Goal: Task Accomplishment & Management: Manage account settings

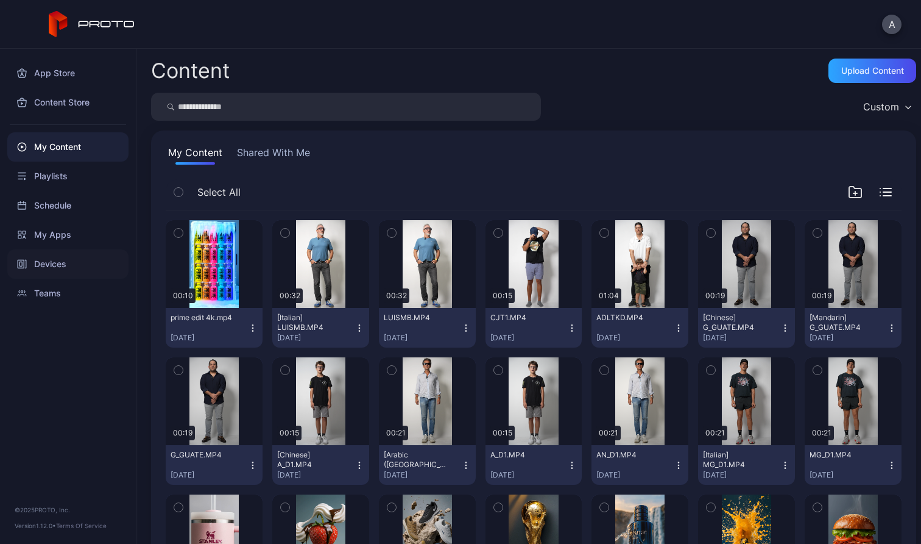
click at [57, 267] on div "Devices" at bounding box center [67, 263] width 121 height 29
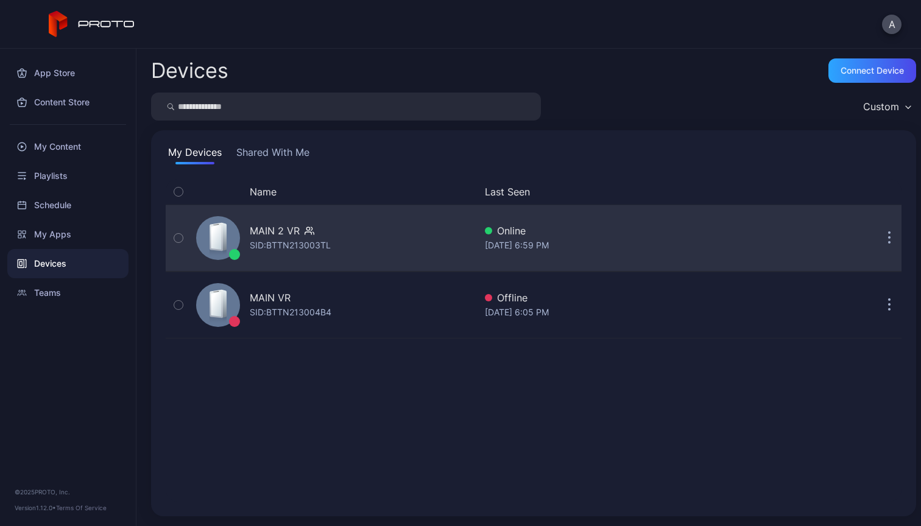
click at [663, 242] on div "[DATE] 6:59 PM" at bounding box center [616, 245] width 263 height 15
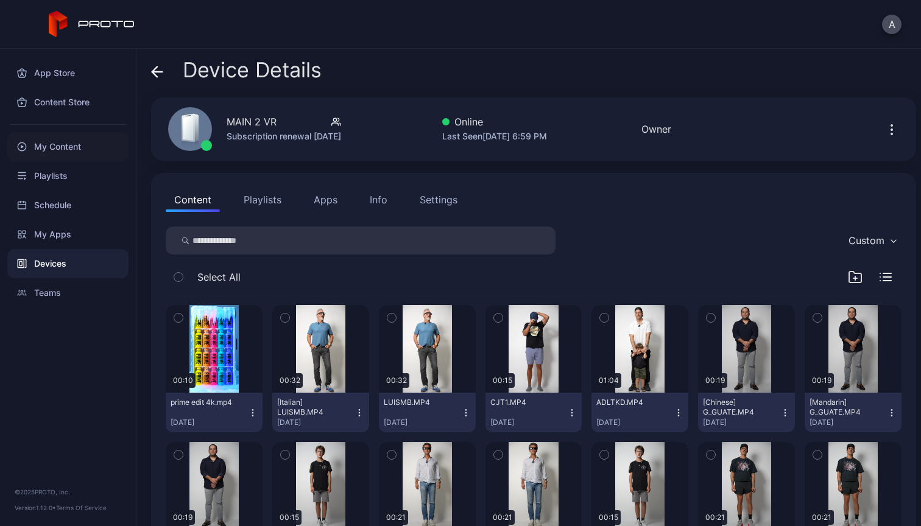
click at [63, 142] on div "My Content" at bounding box center [67, 146] width 121 height 29
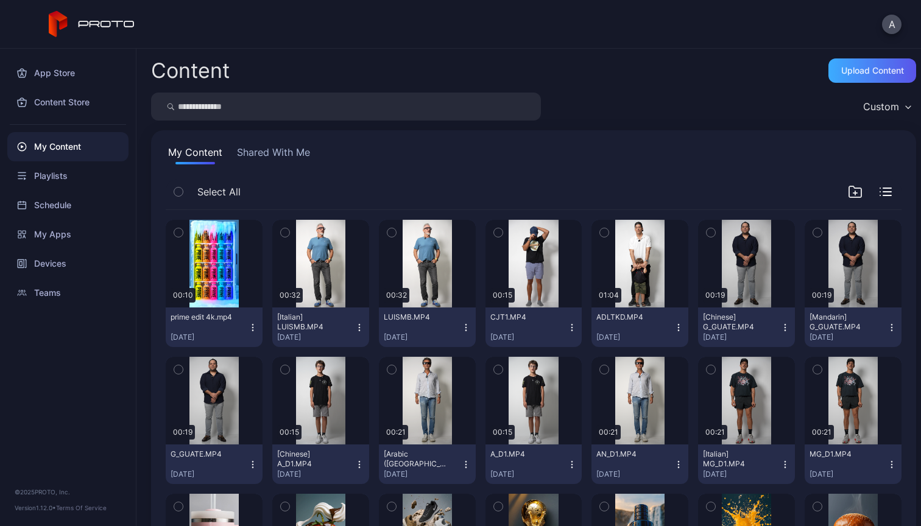
click at [870, 71] on div "Upload Content" at bounding box center [873, 71] width 63 height 10
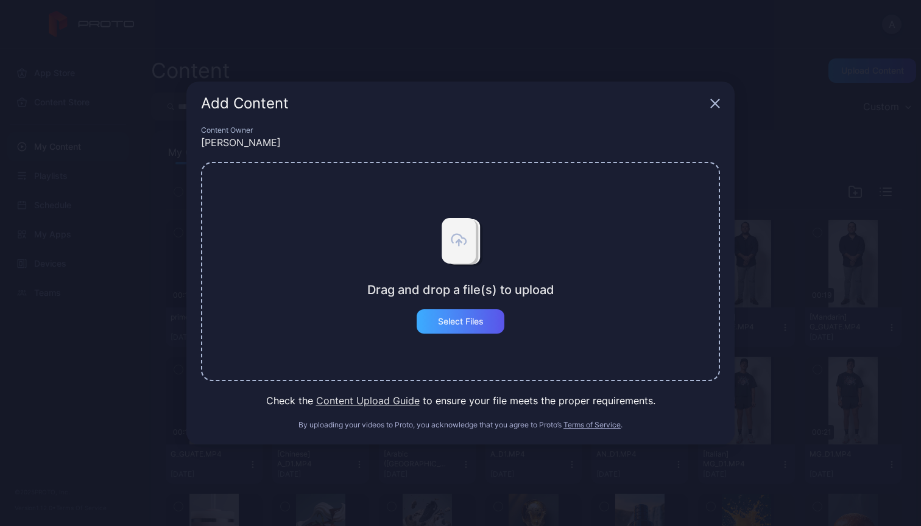
click at [483, 324] on div "Select Files" at bounding box center [461, 322] width 46 height 10
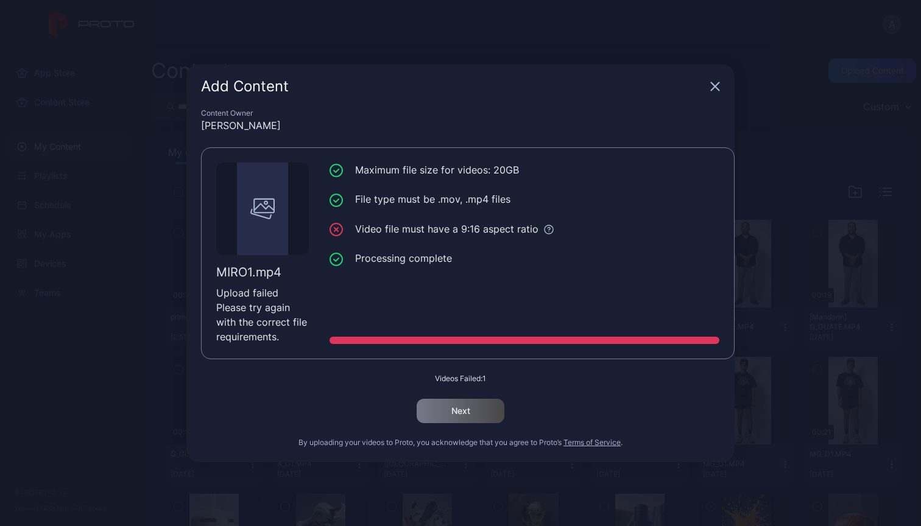
click at [720, 86] on icon "button" at bounding box center [716, 87] width 10 height 10
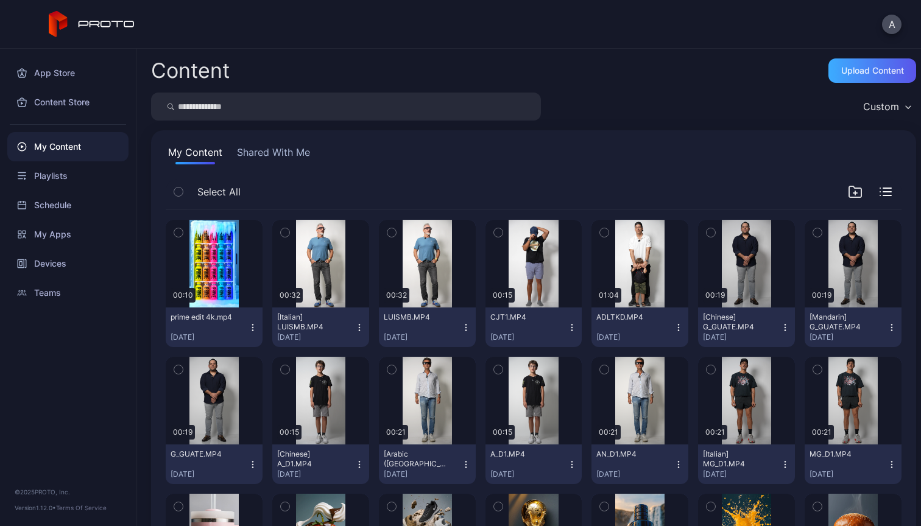
click at [856, 69] on div "Upload Content" at bounding box center [873, 71] width 63 height 10
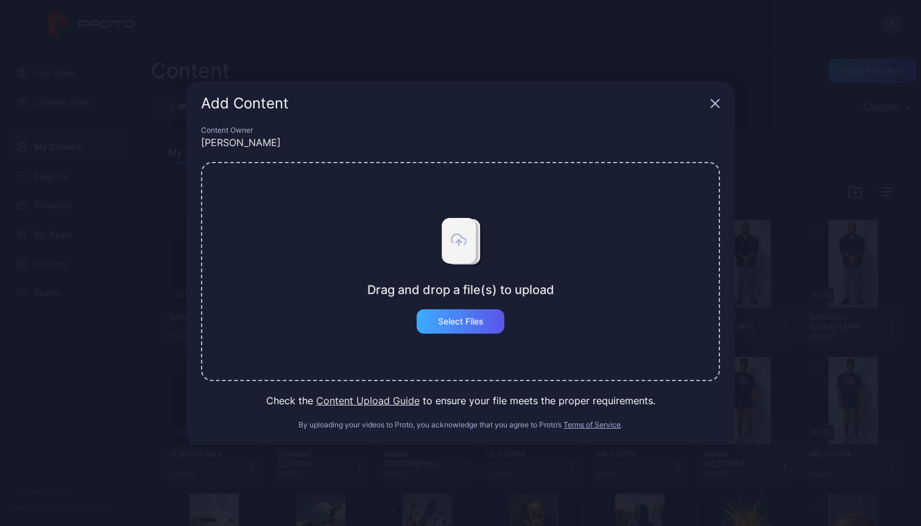
click at [423, 331] on div "Select Files" at bounding box center [461, 322] width 88 height 24
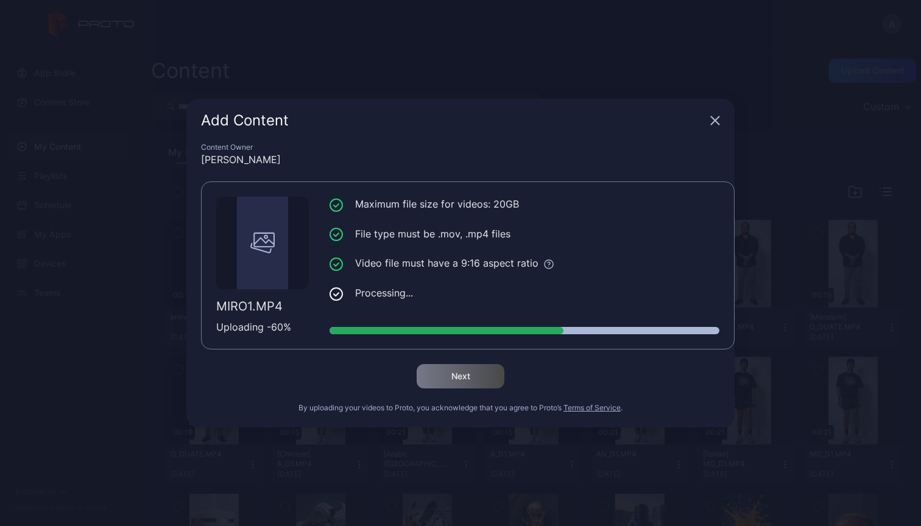
click at [714, 120] on icon "button" at bounding box center [716, 121] width 8 height 8
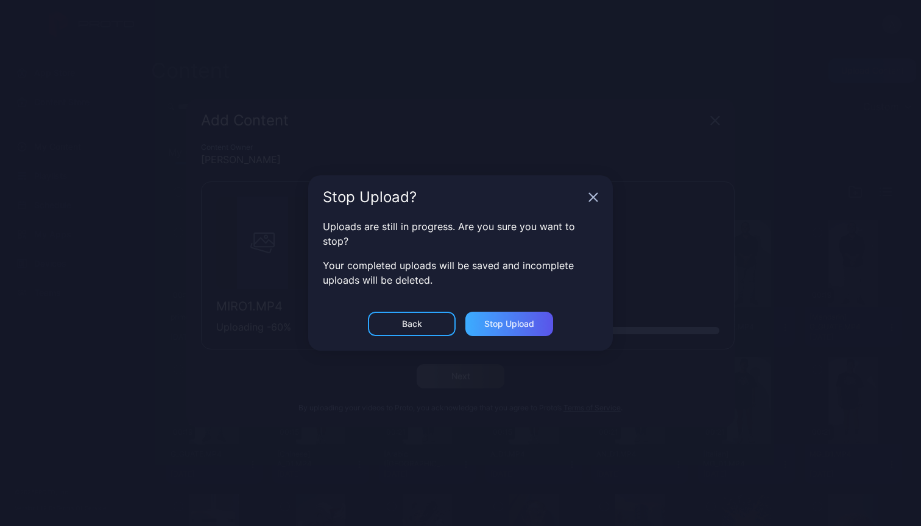
click at [517, 319] on div "Stop Upload" at bounding box center [509, 324] width 50 height 10
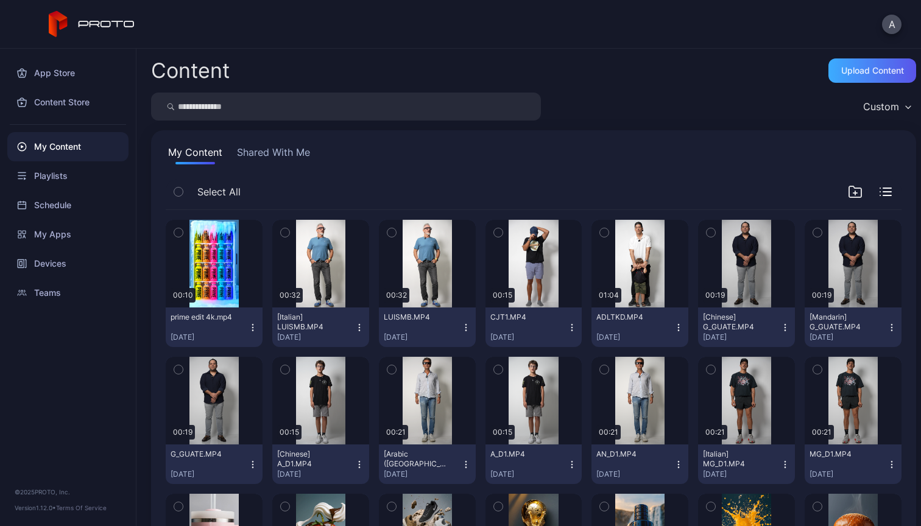
click at [843, 73] on div "Upload Content" at bounding box center [873, 71] width 63 height 10
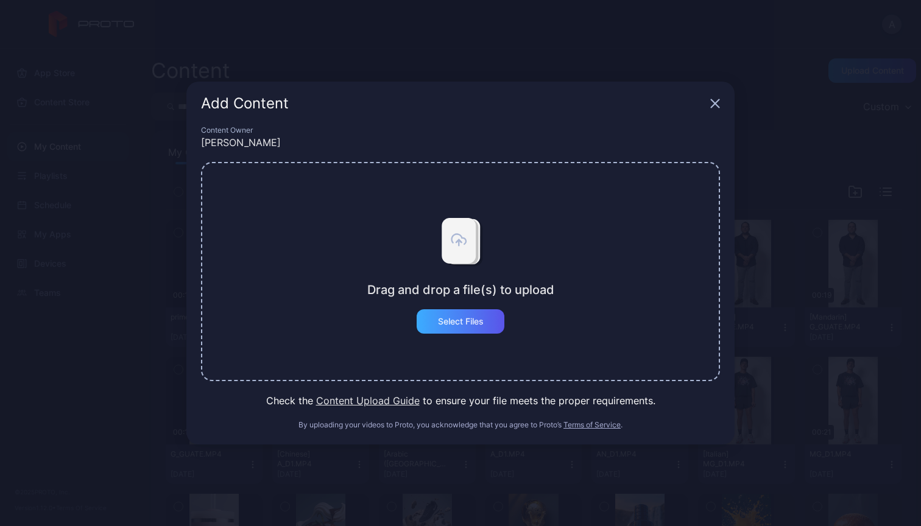
click at [464, 317] on div "Select Files" at bounding box center [461, 322] width 46 height 10
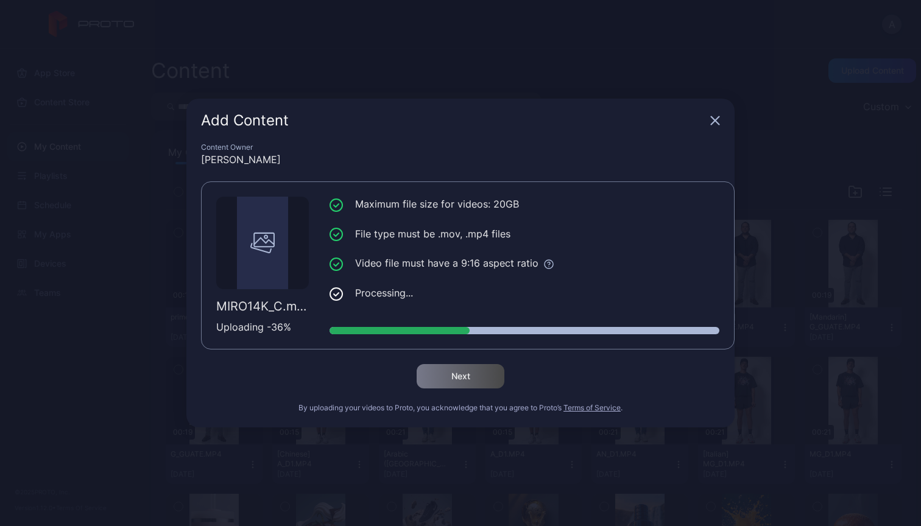
click at [514, 156] on div "[PERSON_NAME]" at bounding box center [460, 159] width 519 height 15
click at [453, 217] on ul "Maximum file size for videos: 20GB File type must be .mov, .mp4 files Video fil…" at bounding box center [525, 249] width 390 height 104
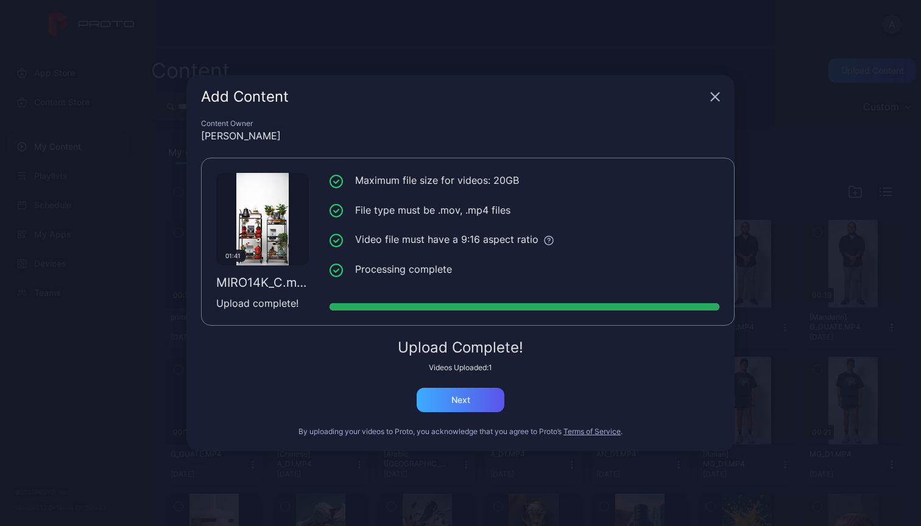
click at [470, 402] on div "Next" at bounding box center [461, 400] width 88 height 24
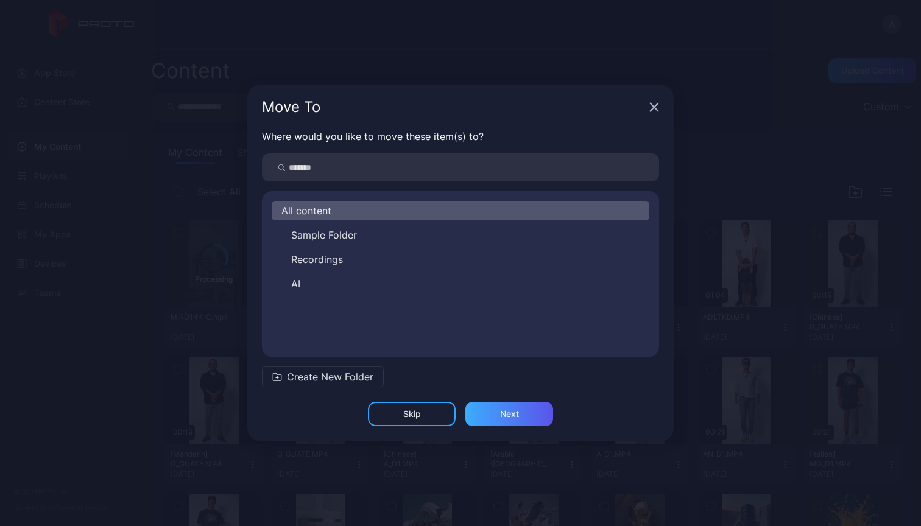
click at [522, 417] on div "Next" at bounding box center [510, 414] width 88 height 24
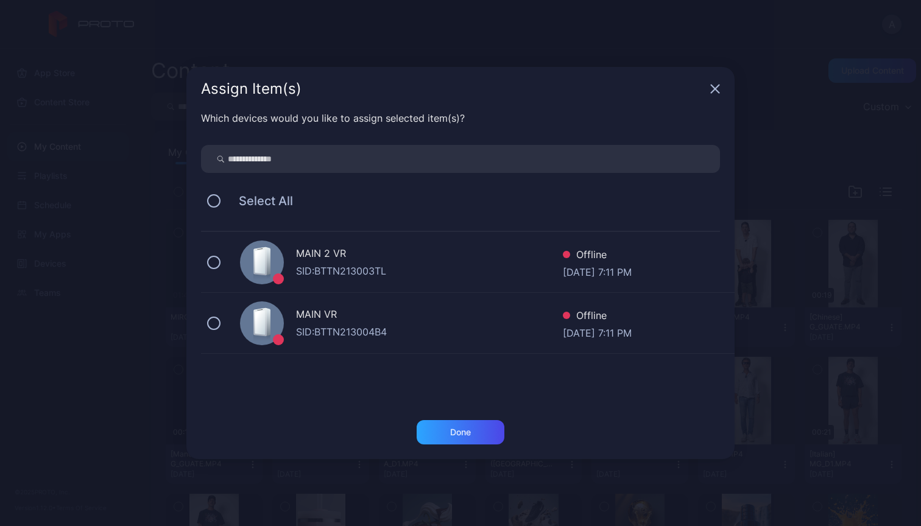
click at [206, 260] on div "MAIN 2 VR SID: BTTN213003TL Offline [DATE] 7:11 PM" at bounding box center [468, 262] width 534 height 61
click at [475, 438] on div "Done" at bounding box center [461, 432] width 88 height 24
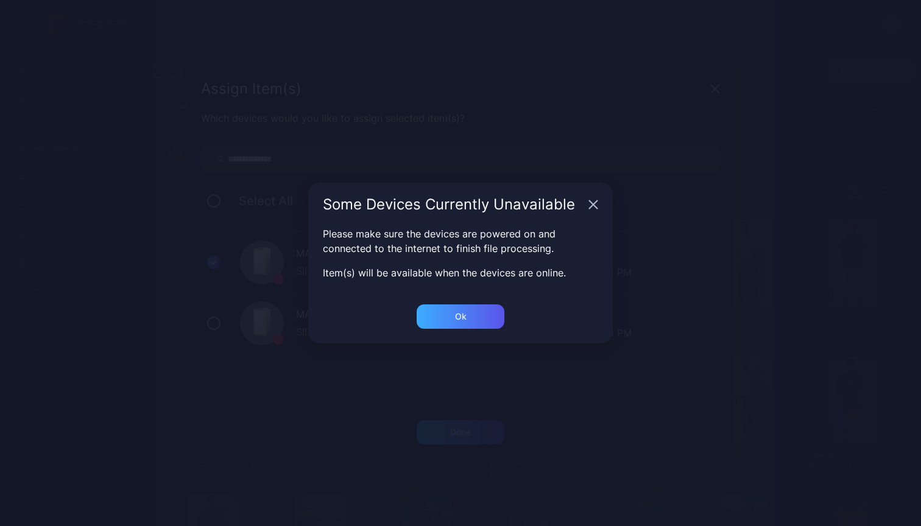
click at [470, 420] on div "Ok" at bounding box center [461, 432] width 88 height 24
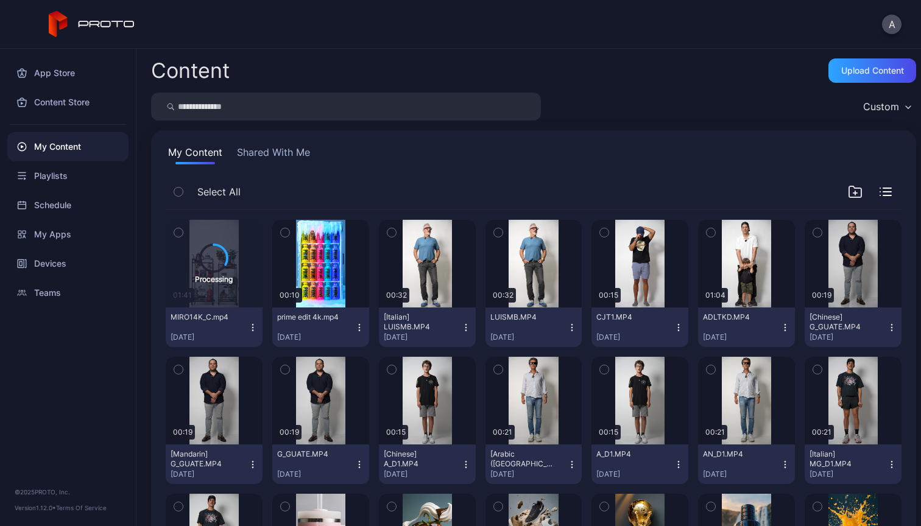
click at [63, 144] on div "My Content" at bounding box center [67, 146] width 121 height 29
click at [60, 184] on div "Playlists" at bounding box center [67, 175] width 121 height 29
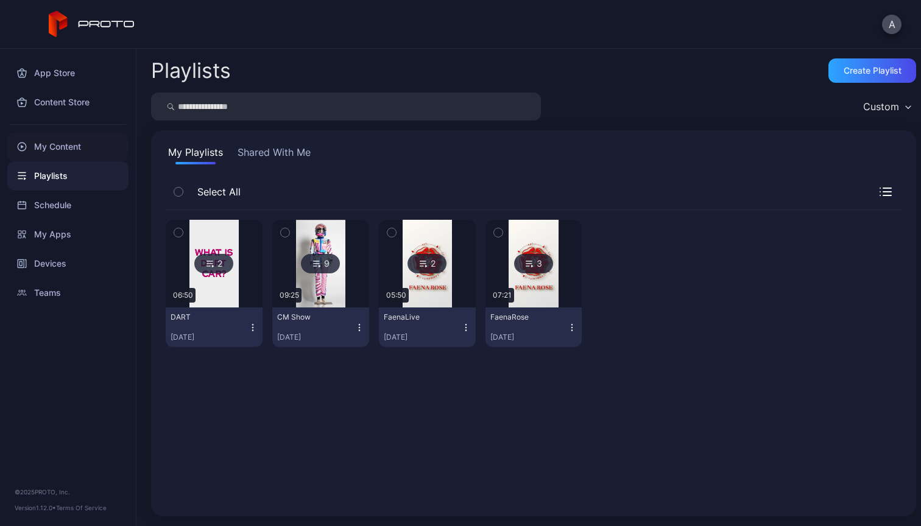
click at [64, 143] on div "My Content" at bounding box center [67, 146] width 121 height 29
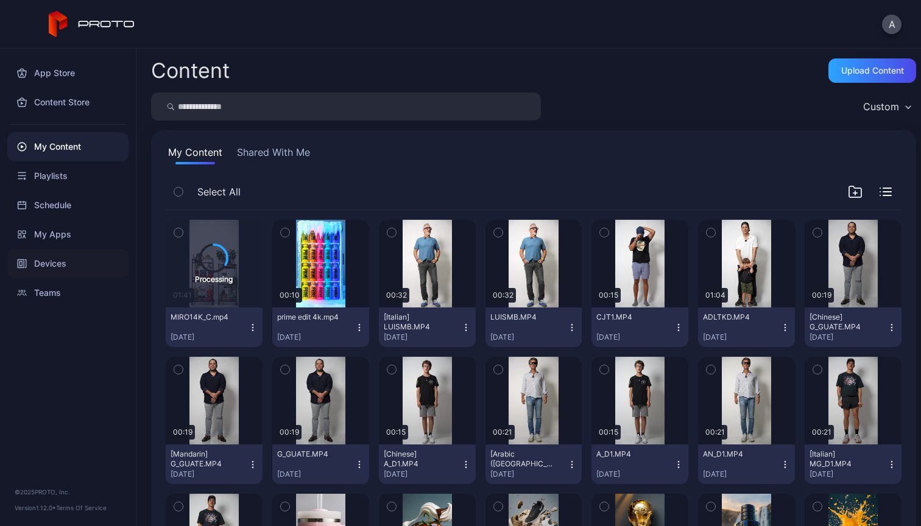
click at [64, 270] on div "Devices" at bounding box center [67, 263] width 121 height 29
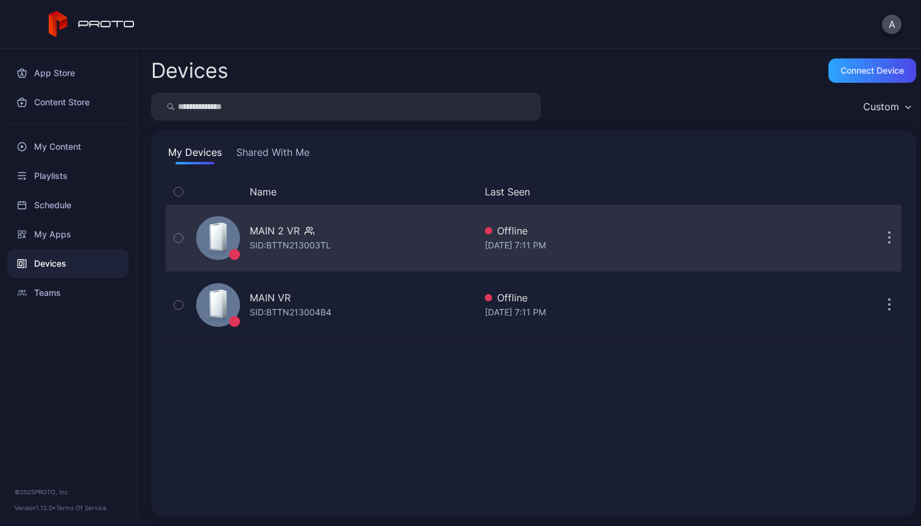
click at [369, 241] on div "MAIN 2 VR SID: BTTN213003TL" at bounding box center [333, 238] width 284 height 61
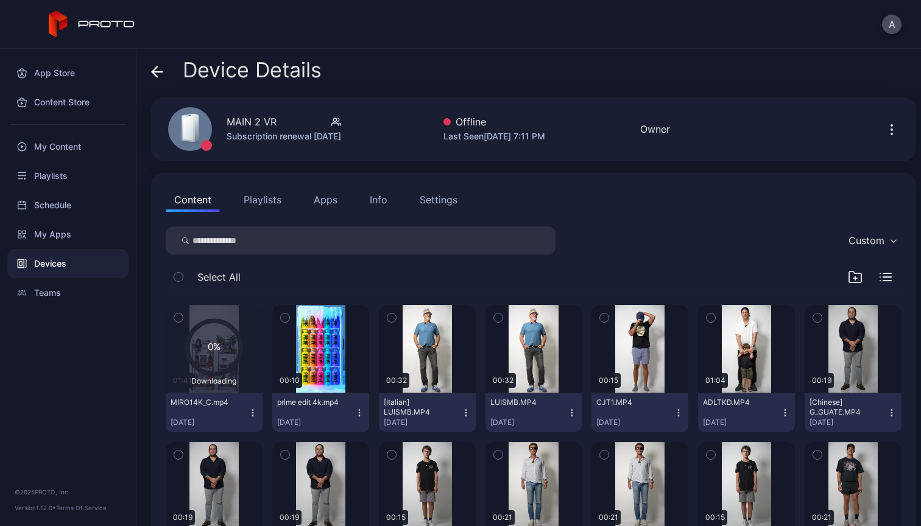
click at [251, 414] on icon "button" at bounding box center [253, 413] width 10 height 10
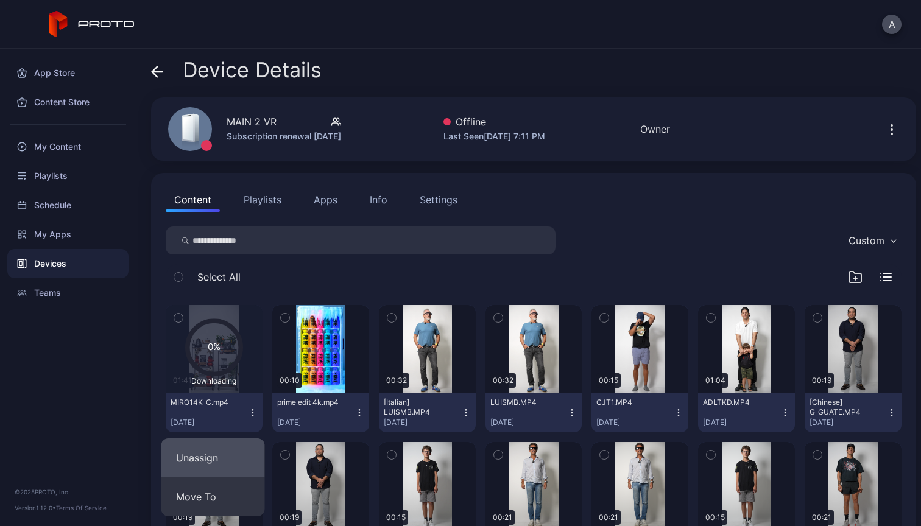
click at [226, 459] on button "Unassign" at bounding box center [213, 458] width 104 height 39
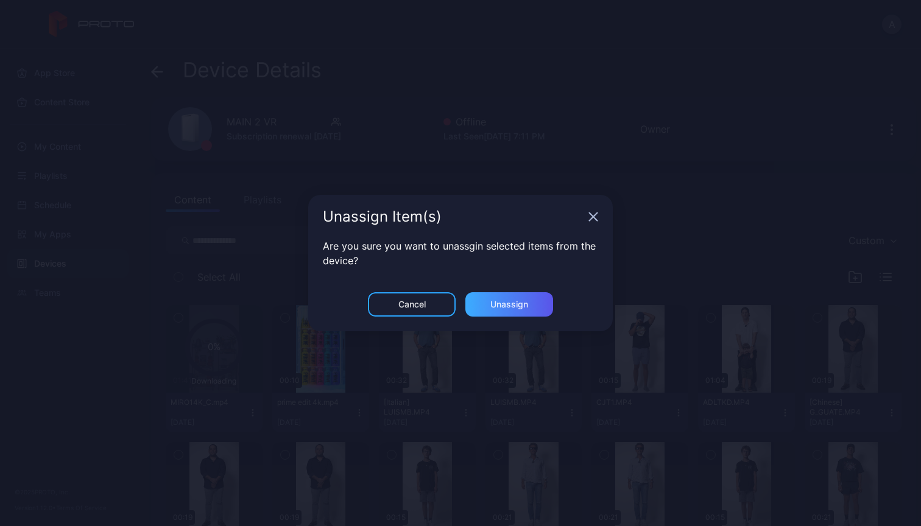
click at [519, 304] on div "Unassign" at bounding box center [510, 305] width 38 height 10
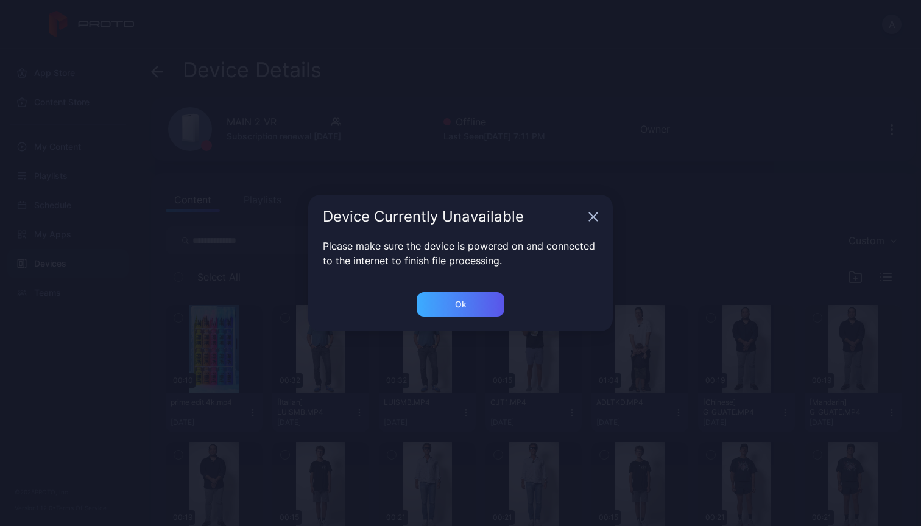
click at [469, 310] on div "Ok" at bounding box center [461, 304] width 88 height 24
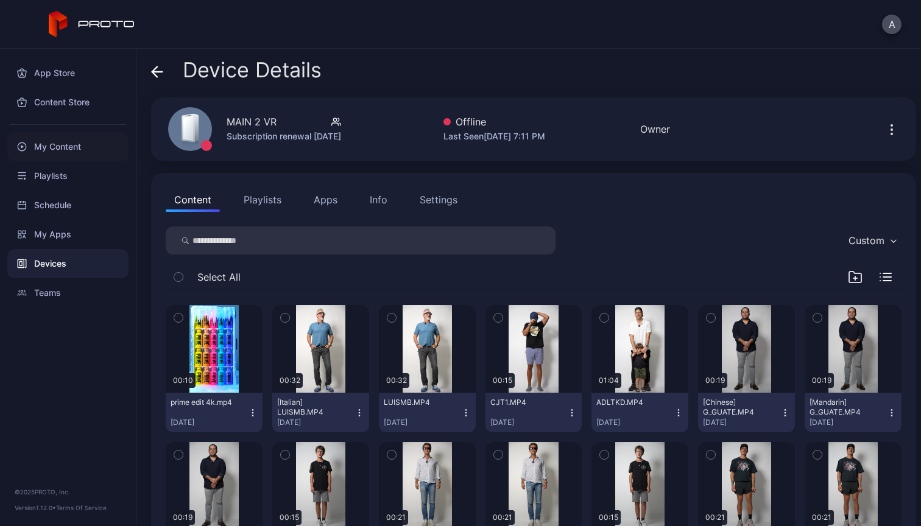
click at [54, 154] on div "My Content" at bounding box center [67, 146] width 121 height 29
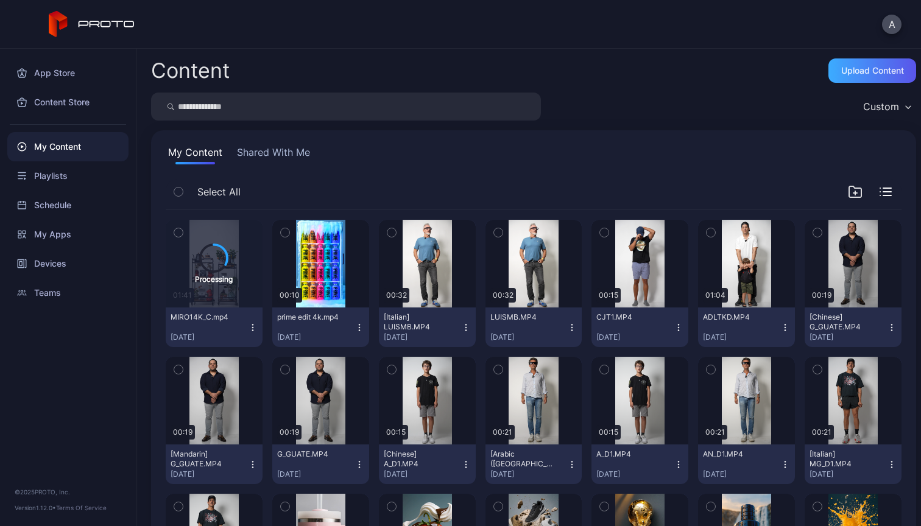
click at [848, 69] on div "Upload Content" at bounding box center [873, 71] width 63 height 10
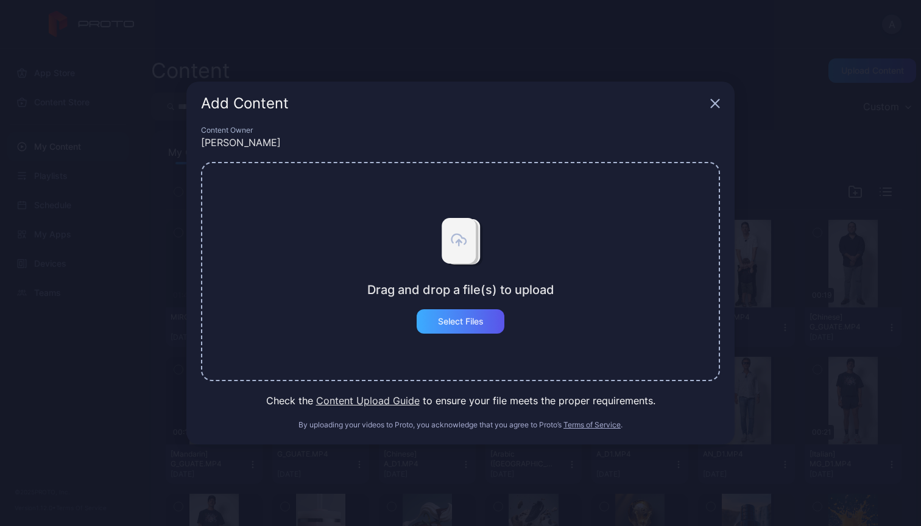
click at [487, 331] on div "Select Files" at bounding box center [461, 322] width 88 height 24
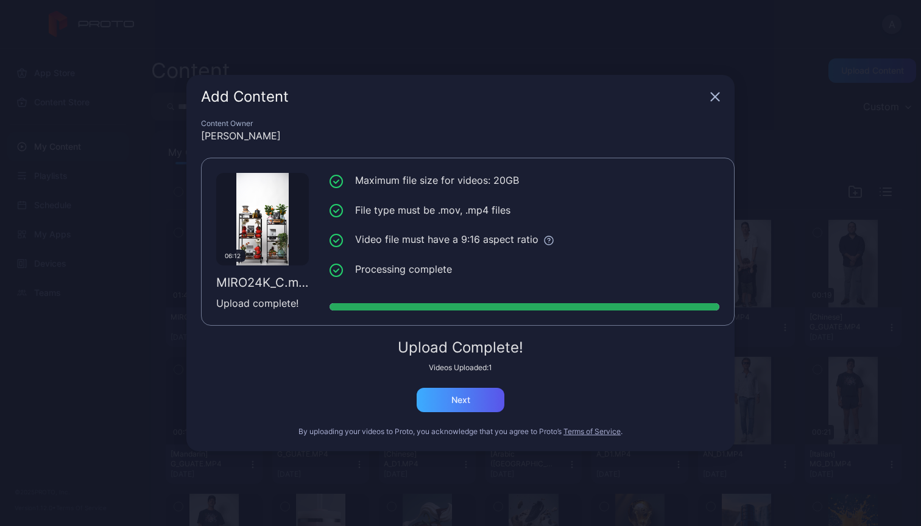
click at [480, 405] on div "Next" at bounding box center [461, 400] width 88 height 24
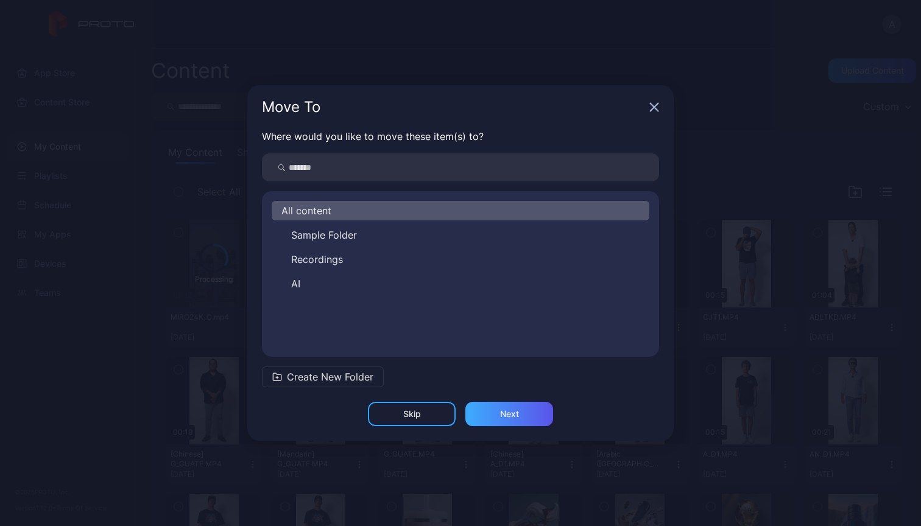
click at [519, 414] on div "Next" at bounding box center [509, 414] width 19 height 10
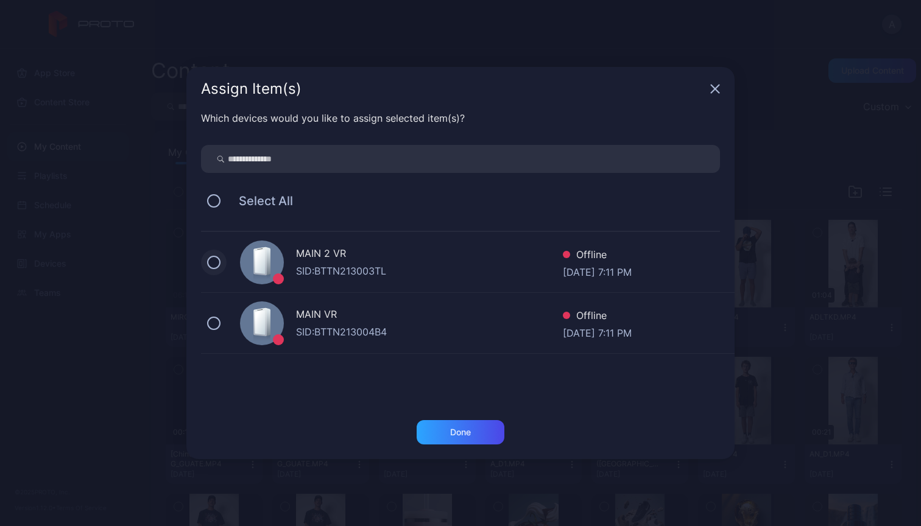
click at [216, 262] on button at bounding box center [213, 262] width 13 height 13
click at [712, 91] on icon "button" at bounding box center [716, 89] width 10 height 10
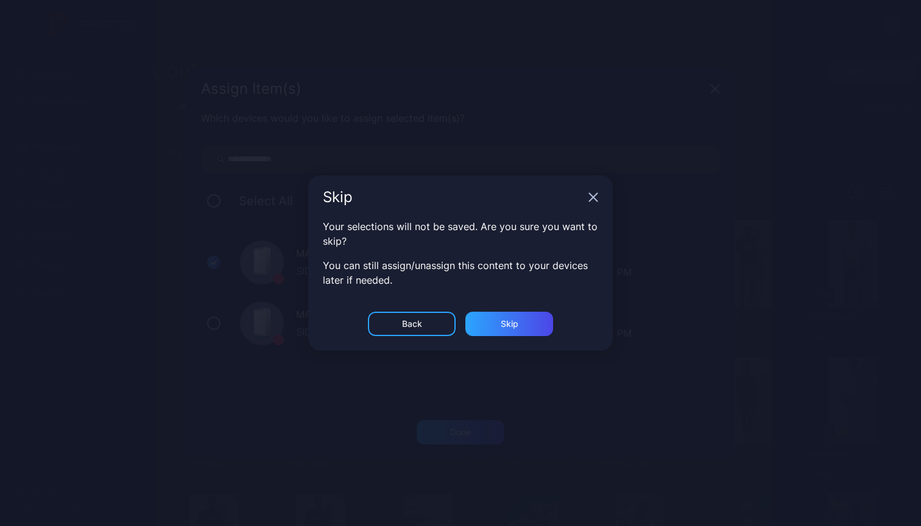
click at [422, 325] on div "Back" at bounding box center [412, 324] width 20 height 10
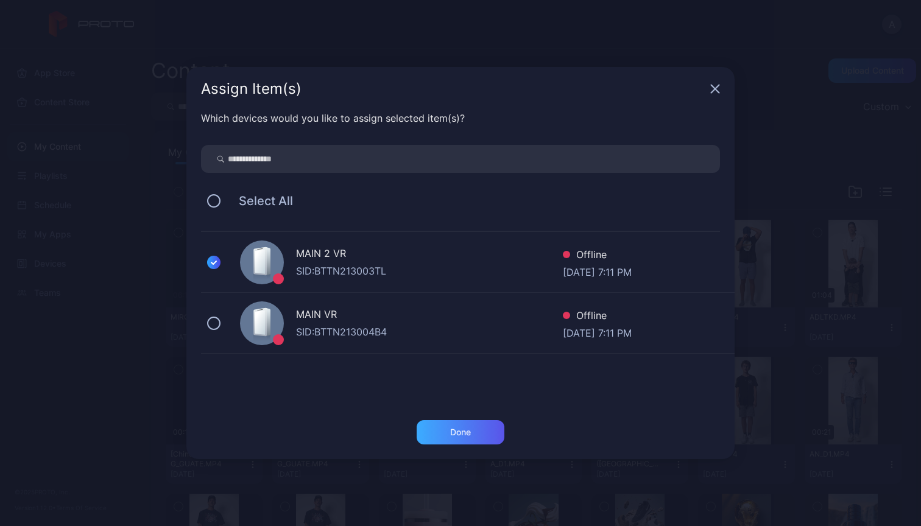
click at [459, 434] on div "Done" at bounding box center [460, 433] width 21 height 10
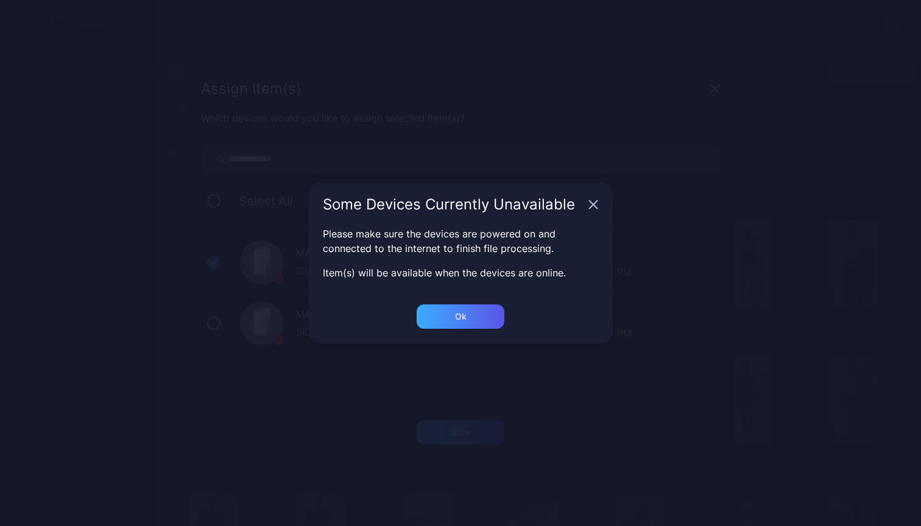
click at [464, 420] on div "Ok" at bounding box center [461, 432] width 88 height 24
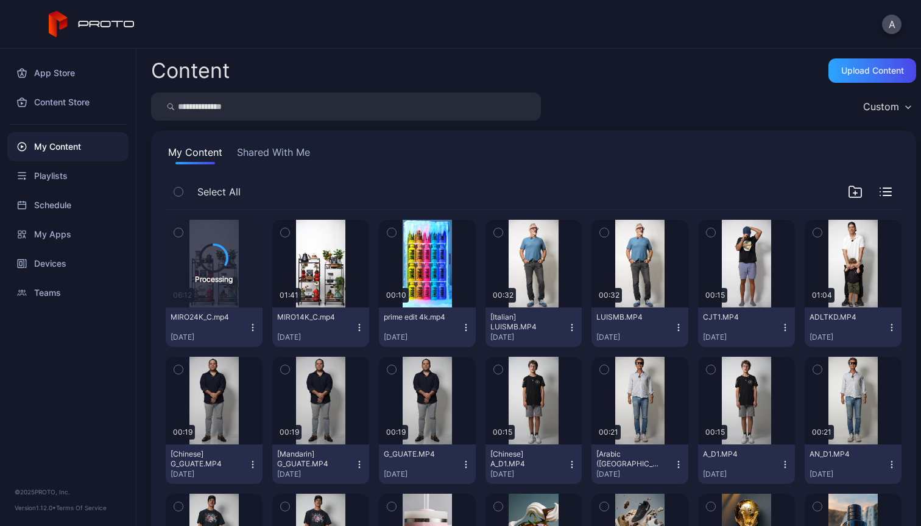
click at [357, 329] on icon "button" at bounding box center [360, 328] width 10 height 10
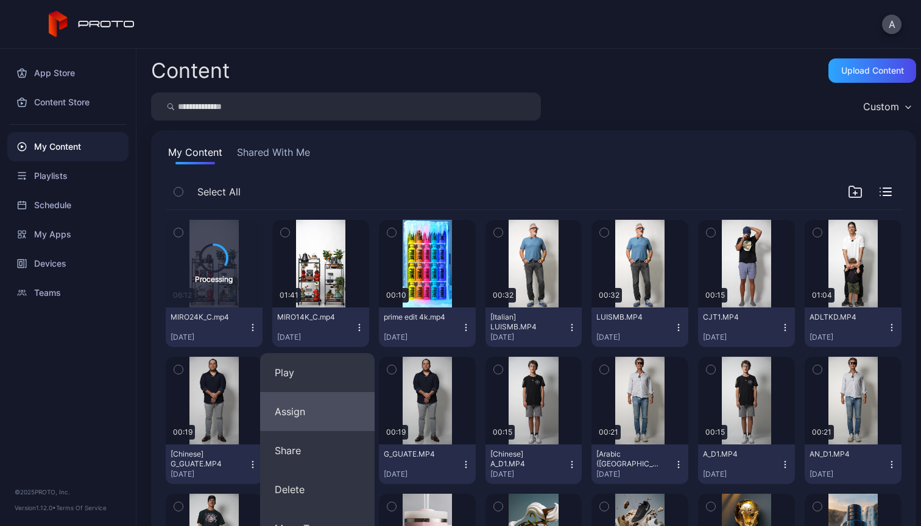
click at [305, 416] on button "Assign" at bounding box center [317, 411] width 115 height 39
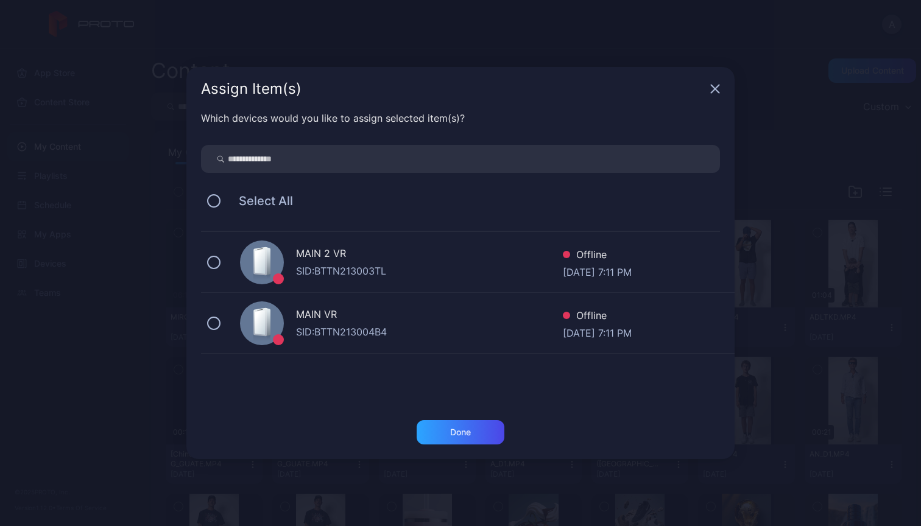
click at [357, 262] on div "MAIN 2 VR" at bounding box center [429, 255] width 267 height 18
click at [452, 433] on div "Done" at bounding box center [460, 433] width 21 height 10
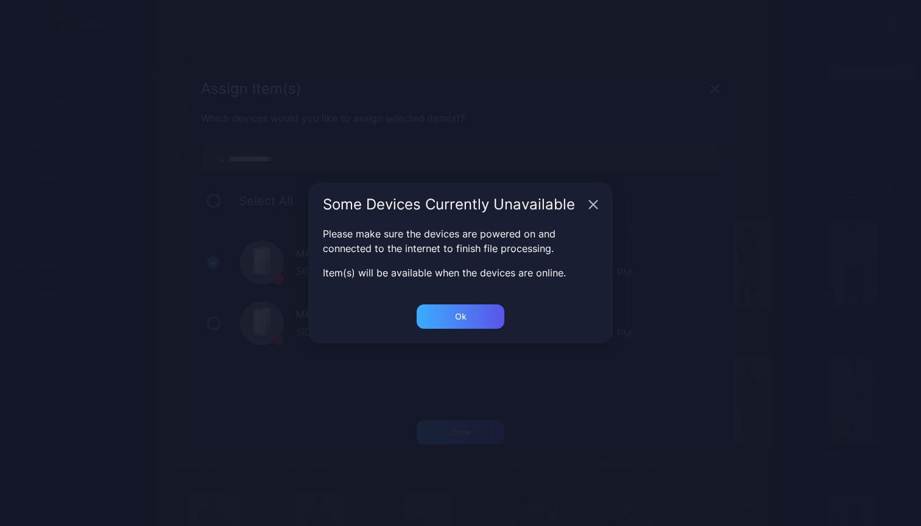
click at [480, 420] on div "Ok" at bounding box center [461, 432] width 88 height 24
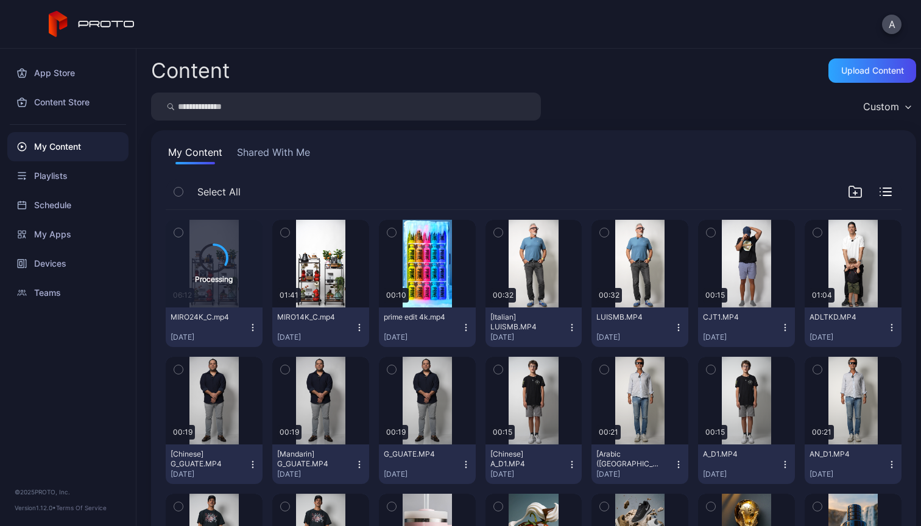
click at [72, 151] on div "My Content" at bounding box center [67, 146] width 121 height 29
click at [54, 264] on div "Devices" at bounding box center [67, 263] width 121 height 29
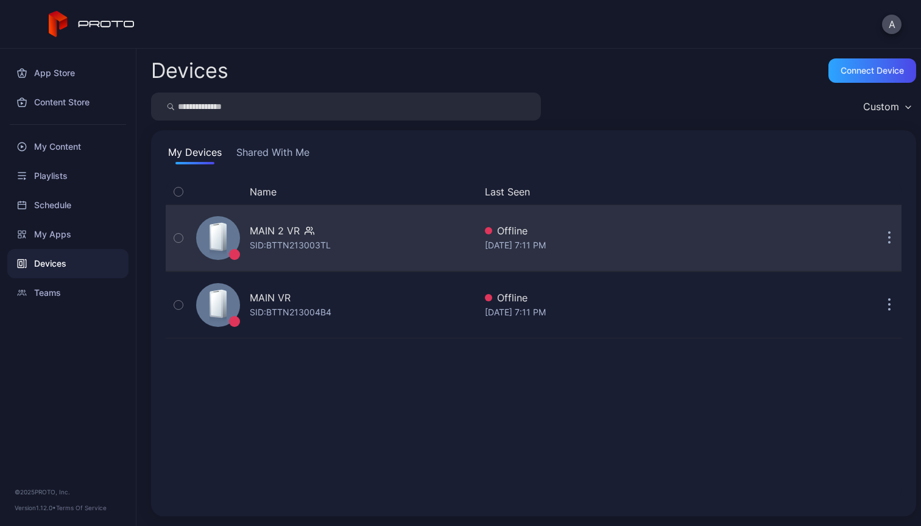
click at [338, 232] on div "MAIN 2 VR SID: BTTN213003TL" at bounding box center [333, 238] width 284 height 61
